Goal: Information Seeking & Learning: Learn about a topic

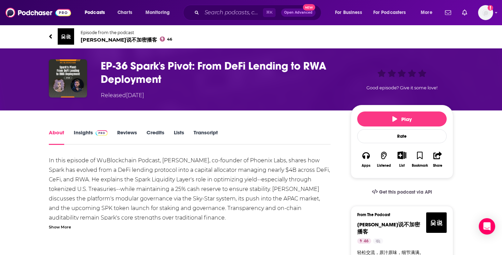
click at [70, 37] on img at bounding box center [66, 36] width 16 height 16
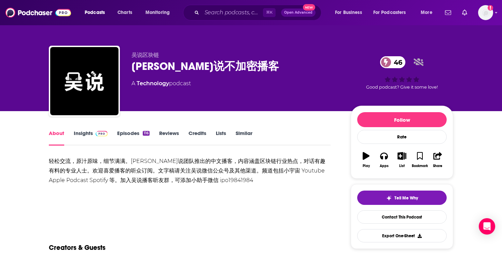
click at [97, 135] on img at bounding box center [102, 133] width 12 height 5
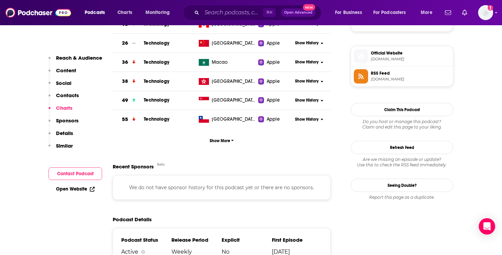
scroll to position [479, 0]
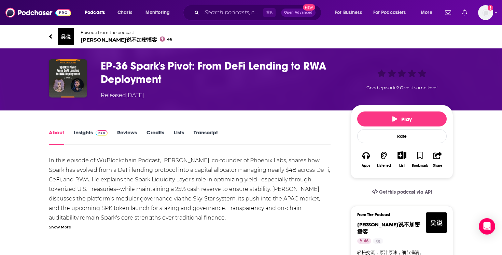
click at [76, 69] on img "EP-36 Spark's Pivot: From DeFi Lending to RWA Deployment" at bounding box center [68, 78] width 38 height 38
click at [68, 36] on img at bounding box center [66, 36] width 16 height 16
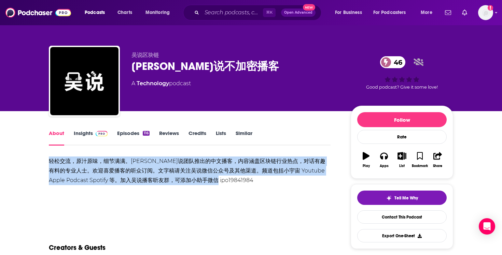
drag, startPoint x: 49, startPoint y: 160, endPoint x: 241, endPoint y: 184, distance: 192.9
click at [241, 184] on div "轻松交流，原汁原味，细节满满。[PERSON_NAME]说团队推出的中文播客，内容涵盖区块链行业热点，对话有趣有料的专业人士。欢迎喜爱播客的听众订阅。文字稿请…" at bounding box center [190, 171] width 282 height 29
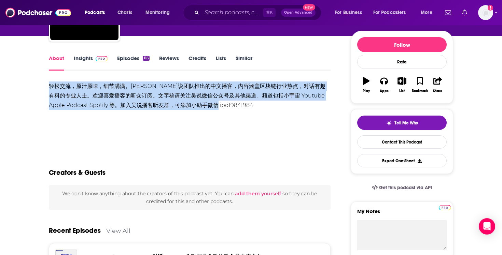
scroll to position [124, 0]
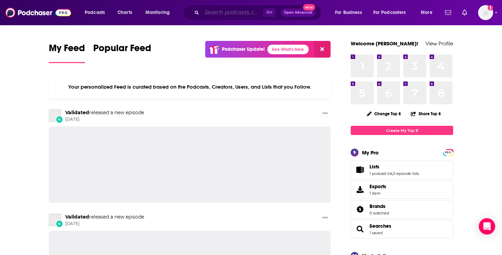
click at [222, 16] on input "Search podcasts, credits, & more..." at bounding box center [232, 12] width 61 height 11
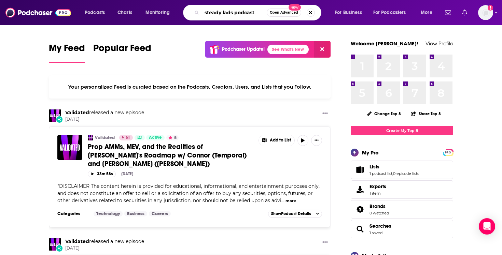
type input "steady lads podcast"
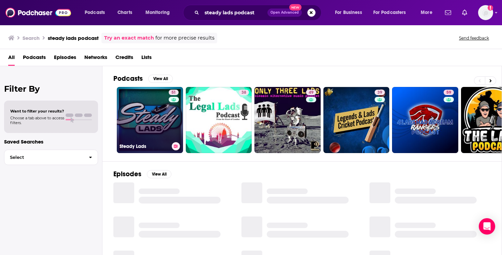
click at [159, 116] on link "51 Steady Lads" at bounding box center [150, 120] width 66 height 66
